Goal: Book appointment/travel/reservation

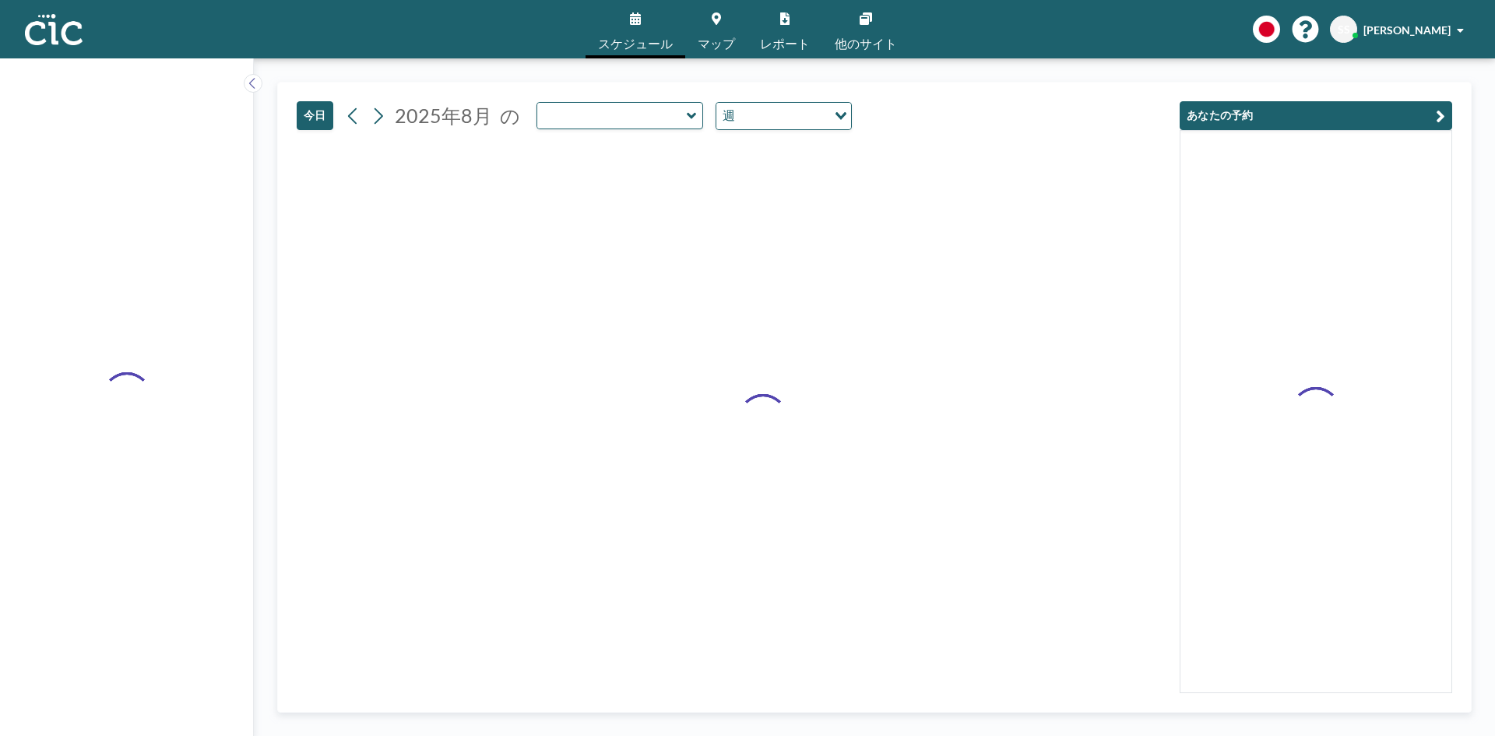
type input "Momo"
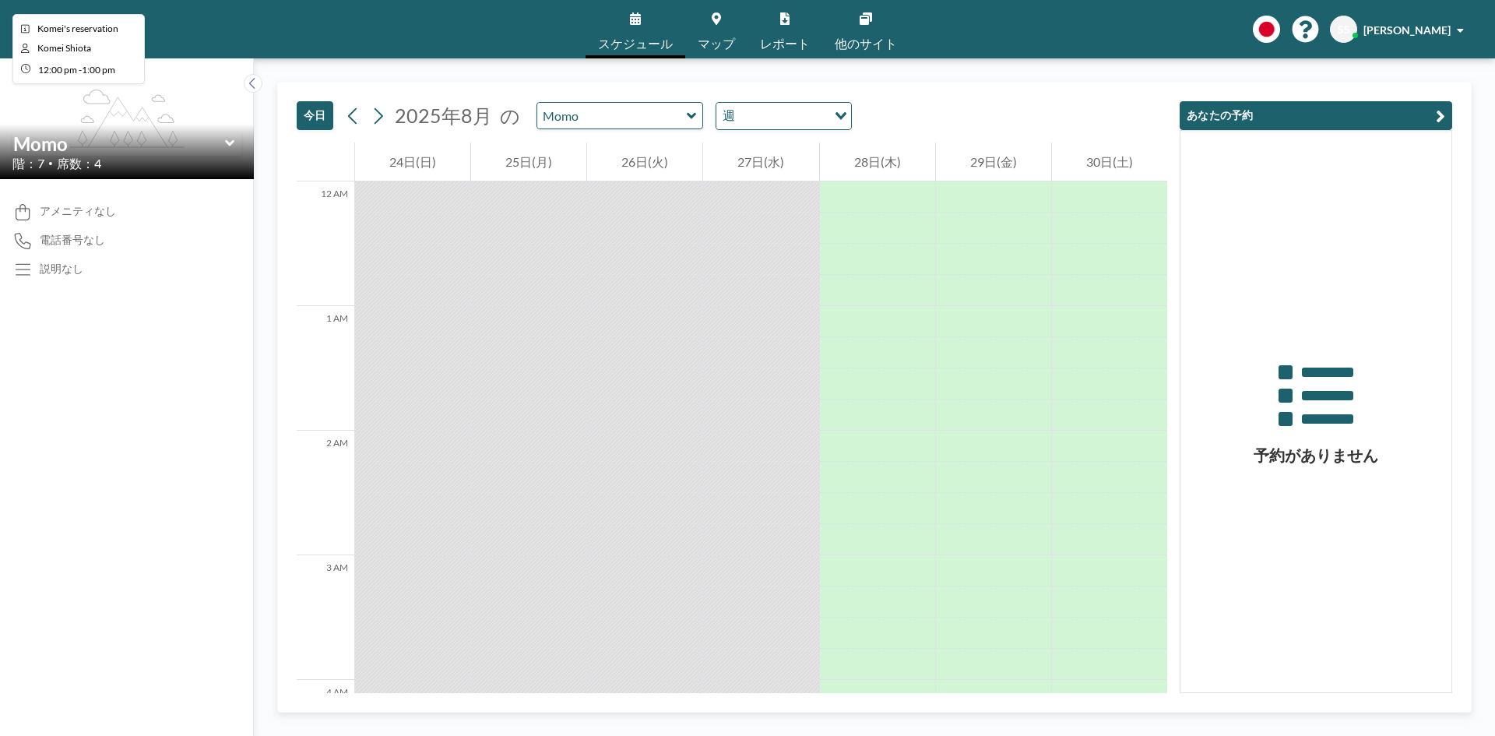
scroll to position [1464, 0]
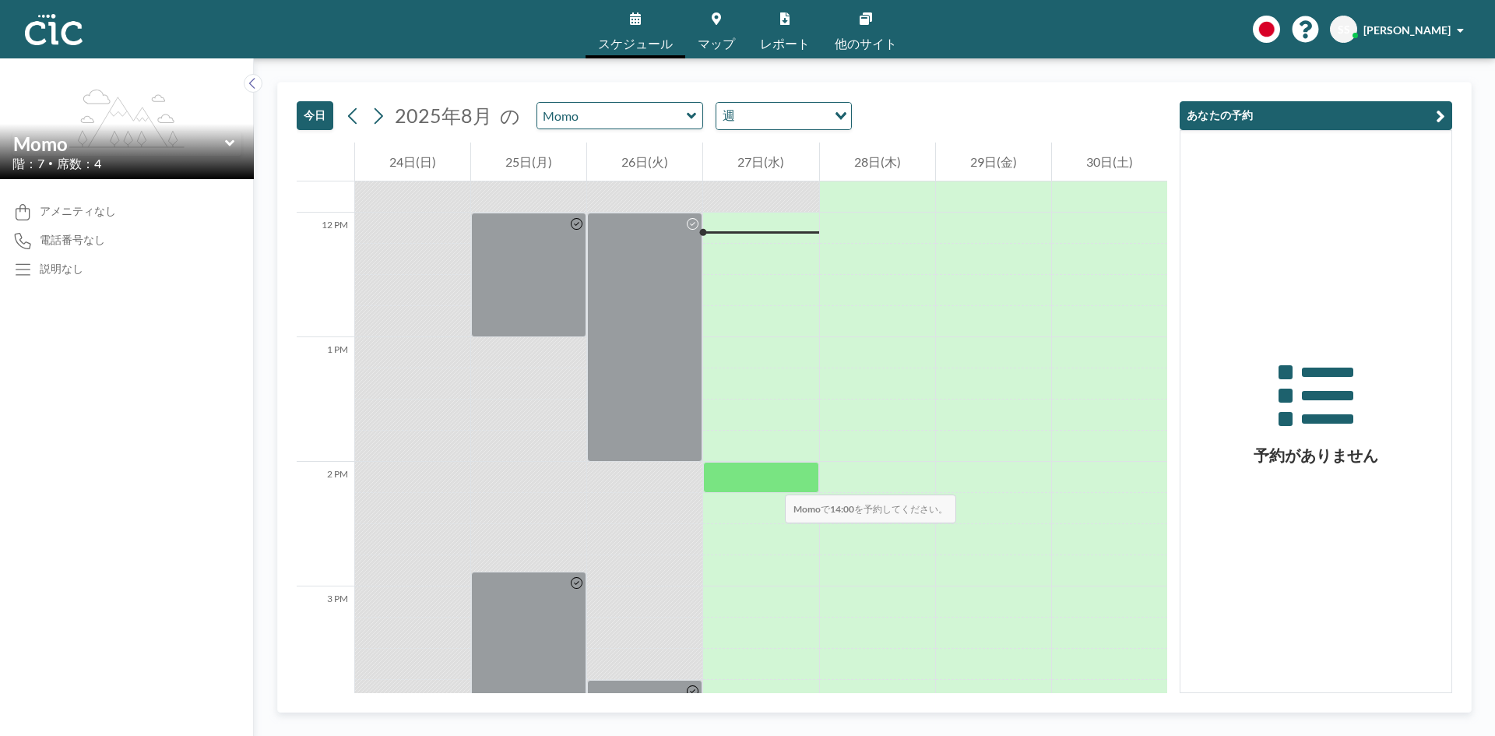
click at [769, 479] on div at bounding box center [760, 477] width 115 height 31
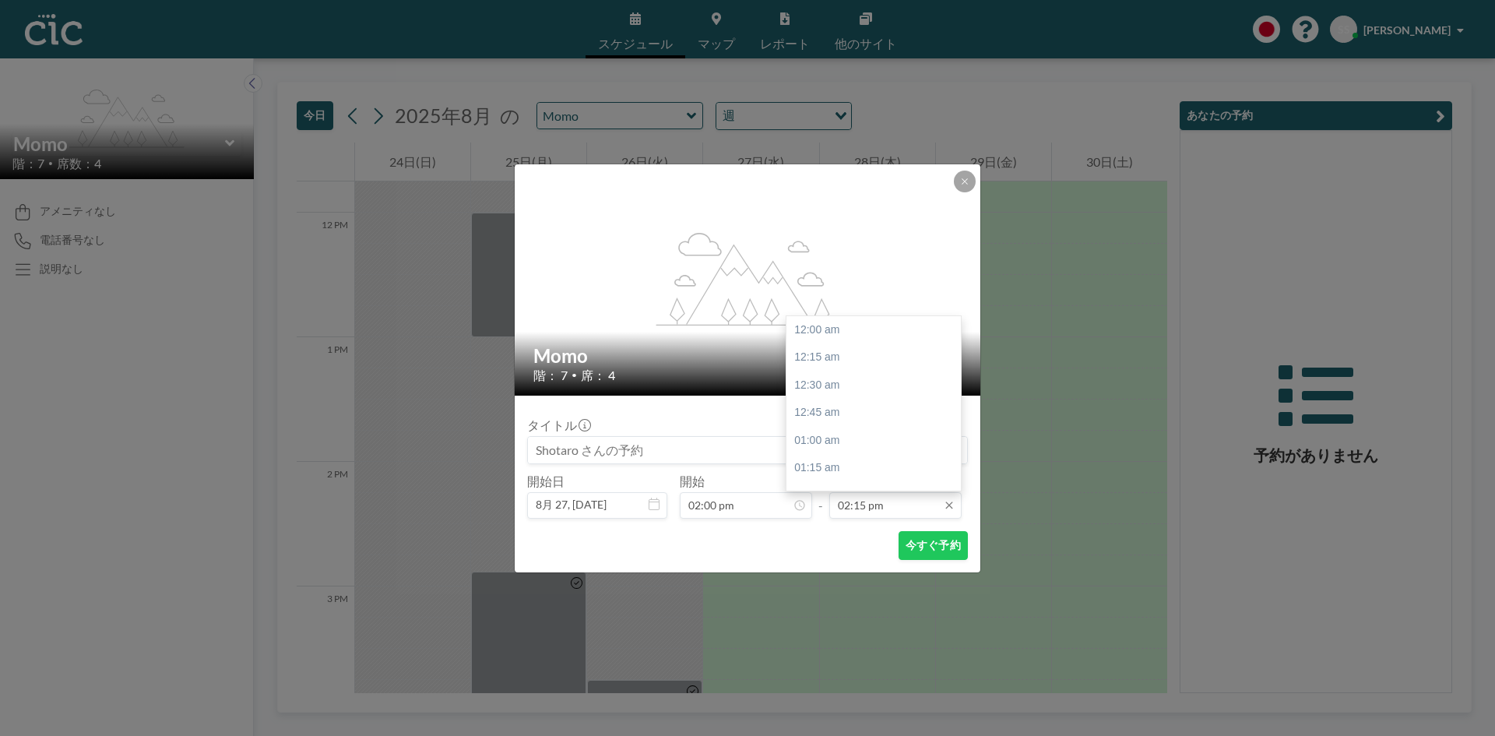
scroll to position [1580, 0]
click at [910, 507] on input "02:15 pm" at bounding box center [895, 505] width 132 height 26
click at [951, 504] on icon at bounding box center [948, 504] width 7 height 7
click at [814, 412] on div "03:00 pm" at bounding box center [877, 413] width 182 height 28
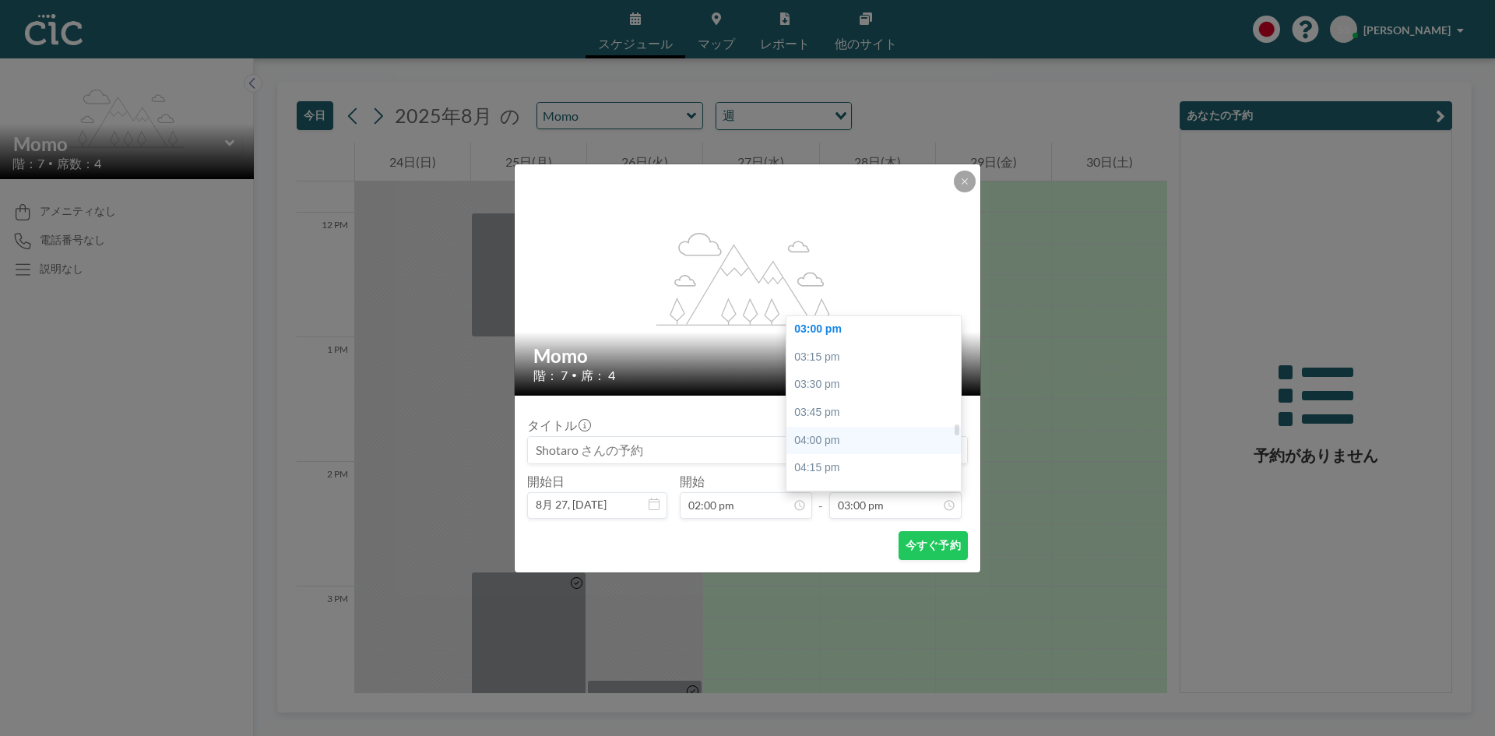
click at [823, 447] on div "04:00 pm" at bounding box center [877, 441] width 182 height 28
type input "04:00 pm"
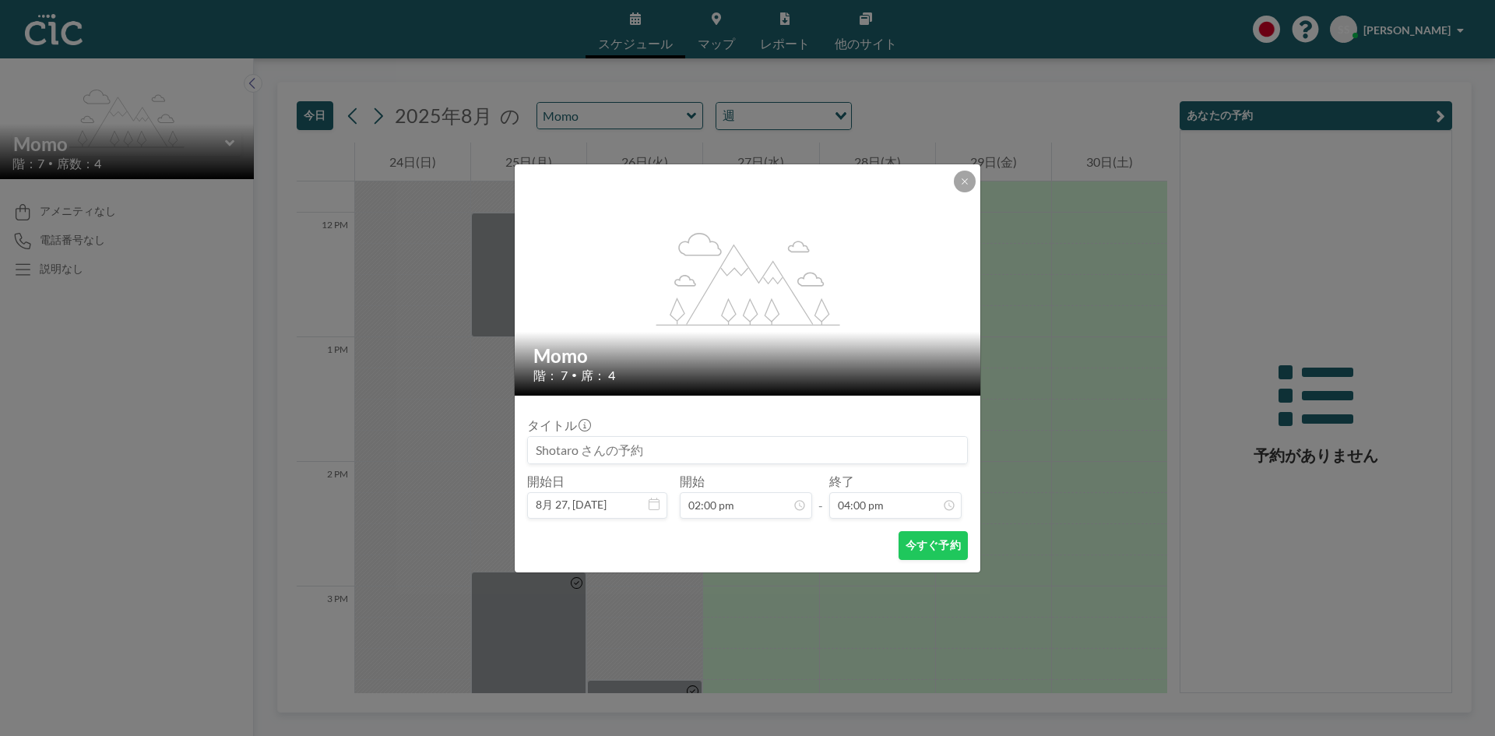
click at [815, 539] on div "今すぐ予約" at bounding box center [747, 545] width 441 height 29
click at [923, 546] on button "今すぐ予約" at bounding box center [932, 545] width 69 height 29
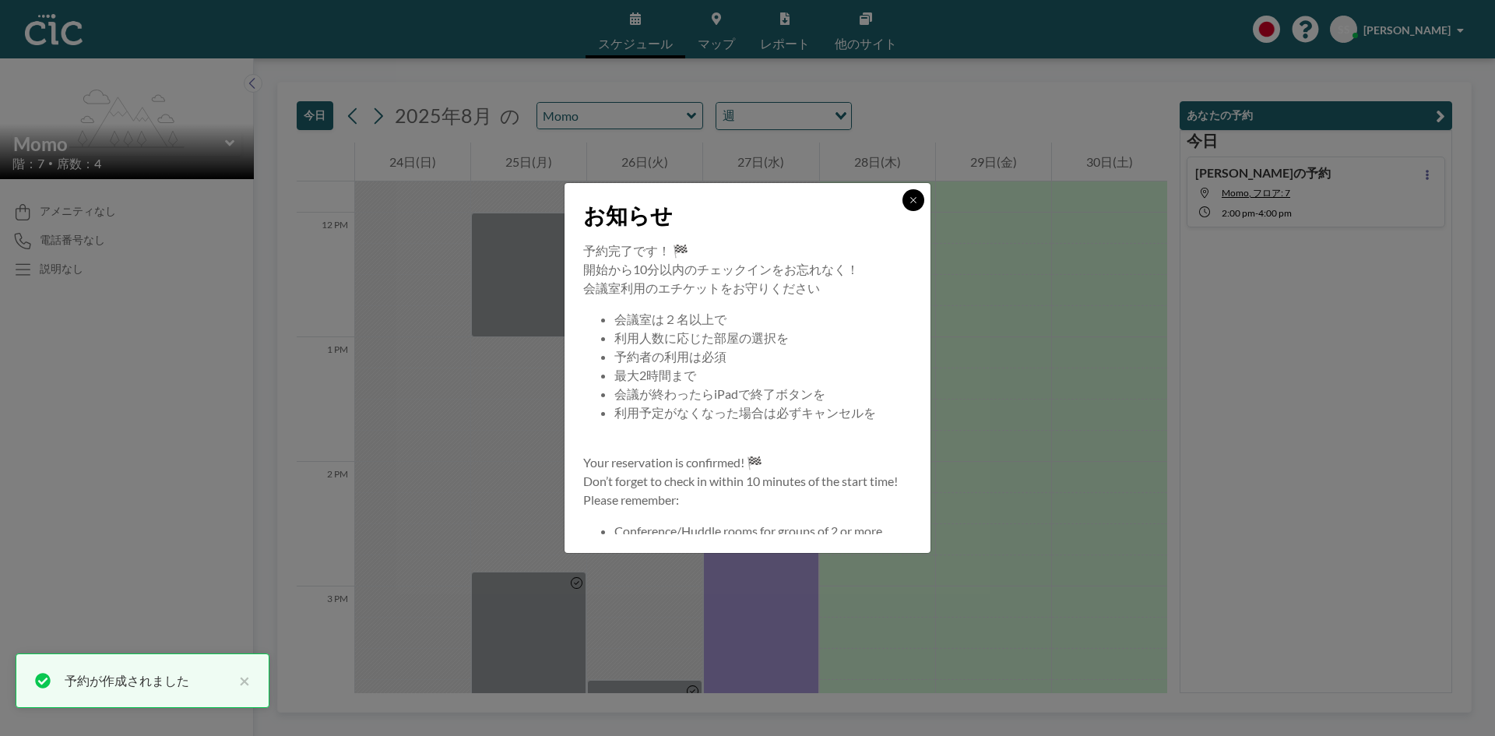
click at [918, 199] on button at bounding box center [913, 200] width 22 height 22
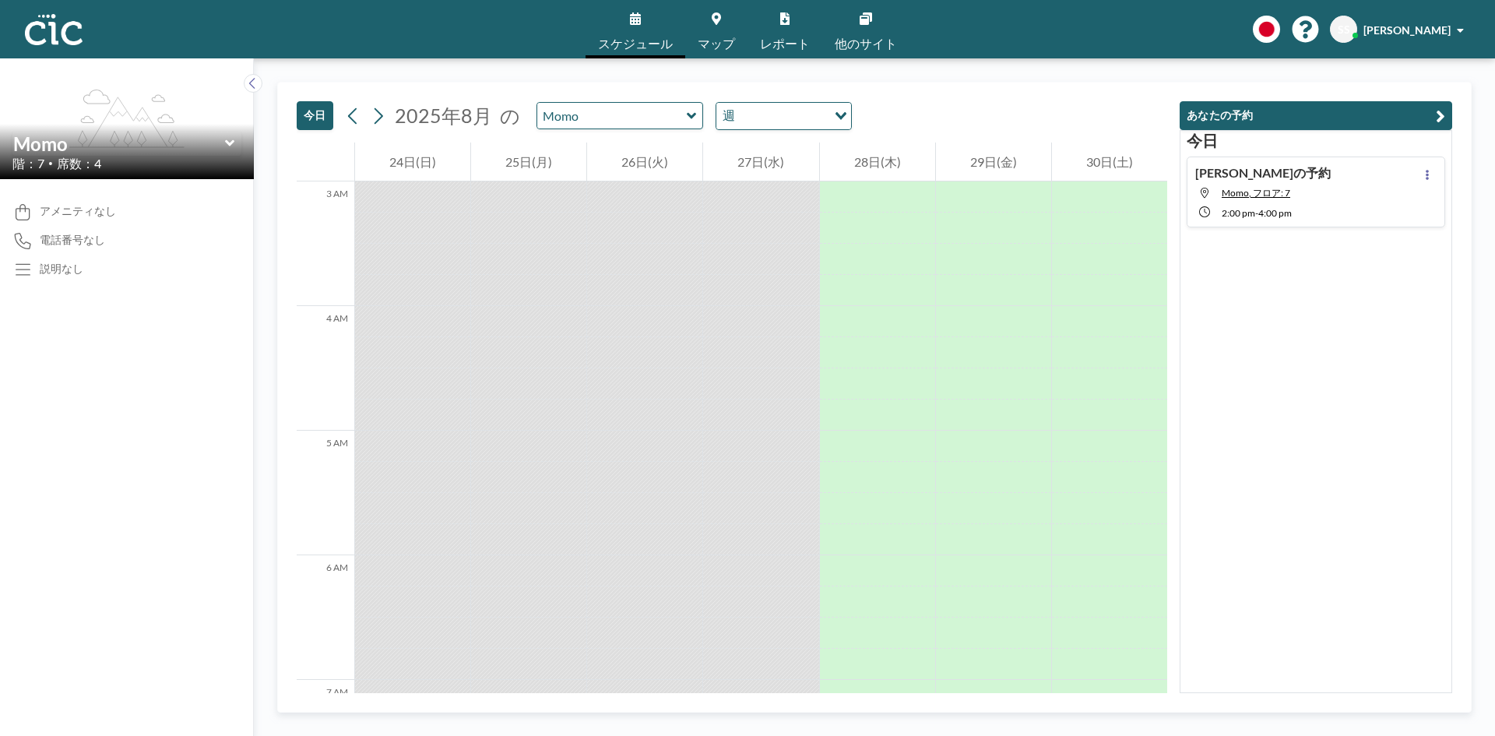
scroll to position [62, 0]
